Goal: Information Seeking & Learning: Learn about a topic

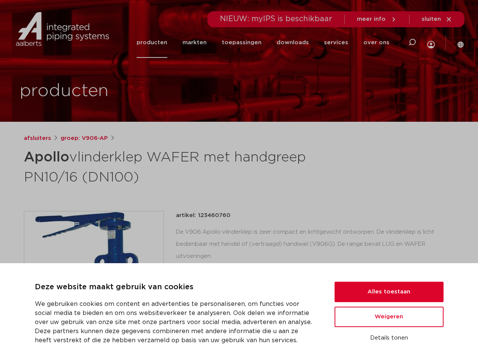
click at [239, 182] on h1 "Apollo vlinderklep WAFER met handgreep PN10/16 (DN100)" at bounding box center [166, 166] width 284 height 41
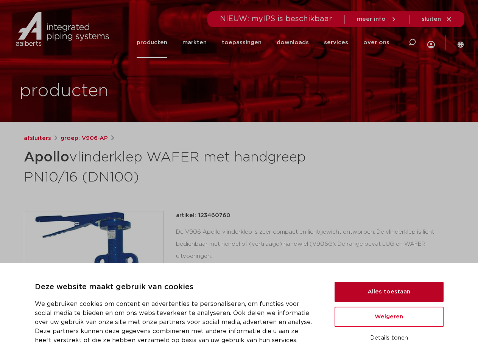
click at [389, 292] on button "Alles toestaan" at bounding box center [389, 292] width 109 height 20
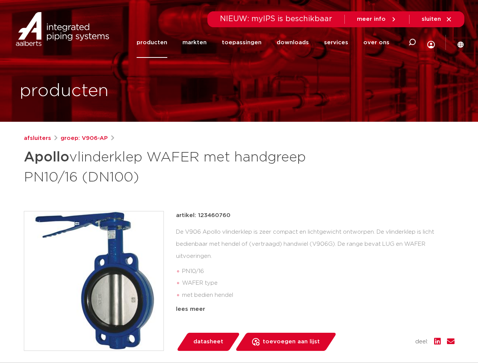
click at [389, 317] on div "artikel: 123460760 De V906 Apollo vlinderklep is zeer compact en lichtgewicht o…" at bounding box center [315, 281] width 279 height 140
click at [389, 338] on div "datasheet toevoegen aan lijst opslaan in my IPS verwijder uit lijst deel:" at bounding box center [318, 342] width 273 height 18
click at [266, 42] on li "toepassingen" at bounding box center [241, 42] width 55 height 31
click at [412, 42] on icon at bounding box center [412, 42] width 9 height 9
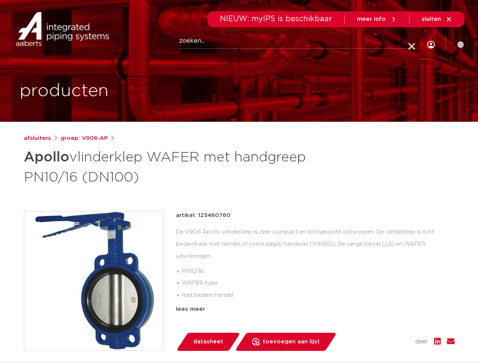
click at [437, 19] on span "sluiten" at bounding box center [431, 19] width 19 height 6
